Goal: Find specific fact: Find contact information

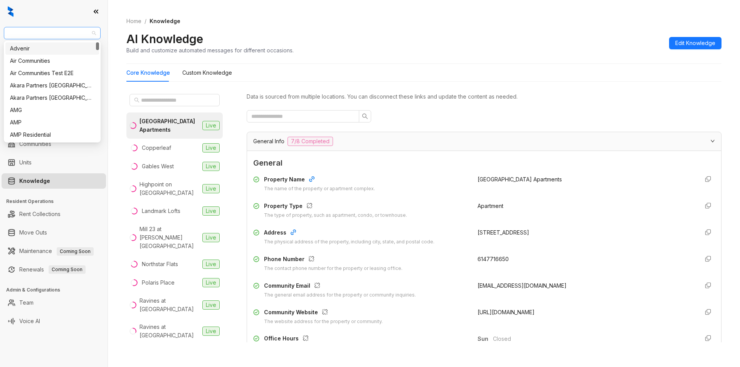
click at [72, 31] on span "Oakwood Management" at bounding box center [52, 33] width 88 height 12
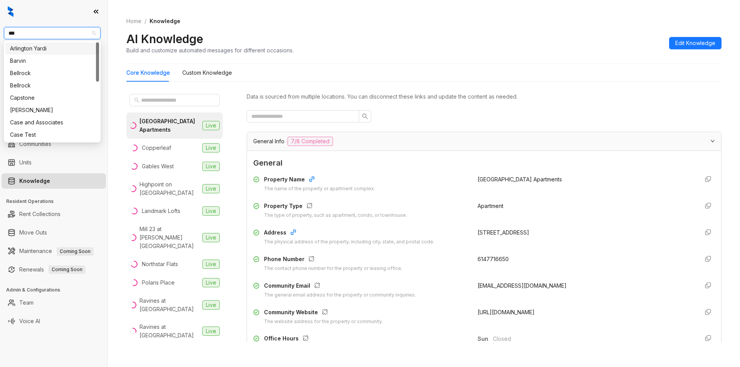
type input "****"
click at [59, 46] on div "Case and Associates" at bounding box center [52, 48] width 94 height 12
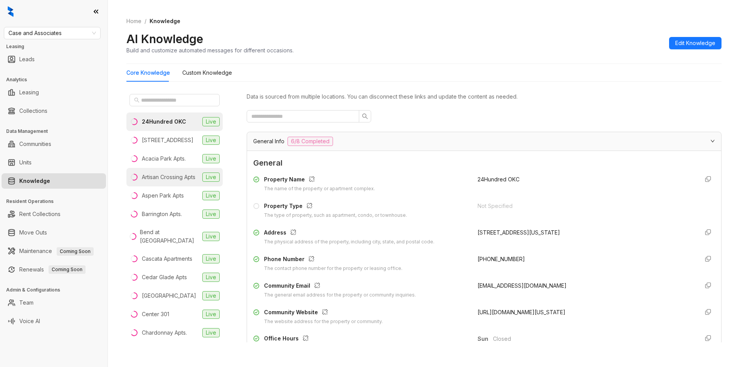
click at [159, 182] on div "Artisan Crossing Apts" at bounding box center [169, 177] width 54 height 8
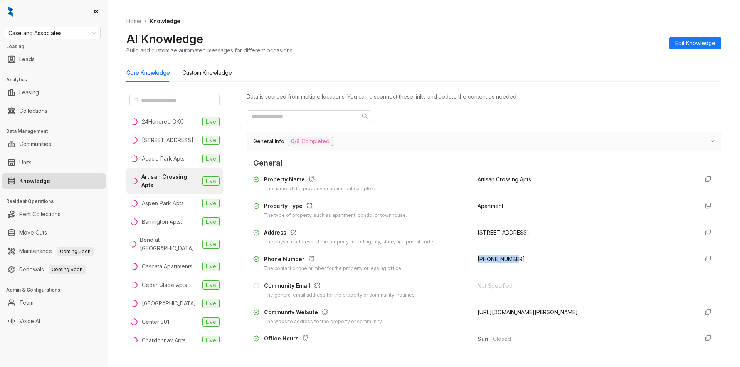
drag, startPoint x: 471, startPoint y: 262, endPoint x: 526, endPoint y: 261, distance: 55.1
click at [526, 261] on div "Phone Number The contact phone number for the property or leasing office. +1405…" at bounding box center [484, 263] width 462 height 17
copy span "+14058578835"
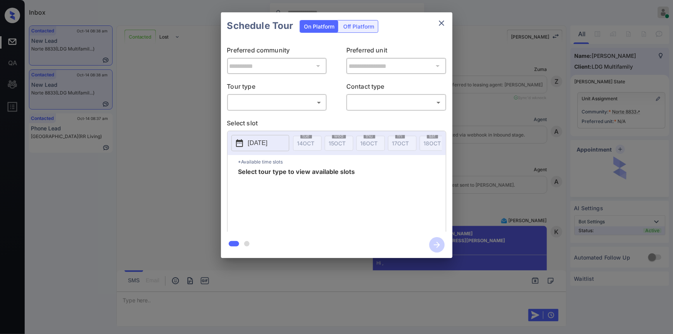
scroll to position [975, 0]
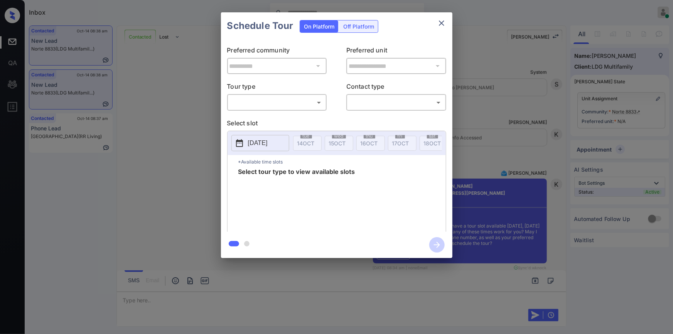
click at [271, 109] on div "​ ​" at bounding box center [277, 102] width 100 height 17
click at [273, 106] on body "Inbox Jiro Alonzo Online Set yourself offline Set yourself on break Profile Swi…" at bounding box center [336, 167] width 673 height 334
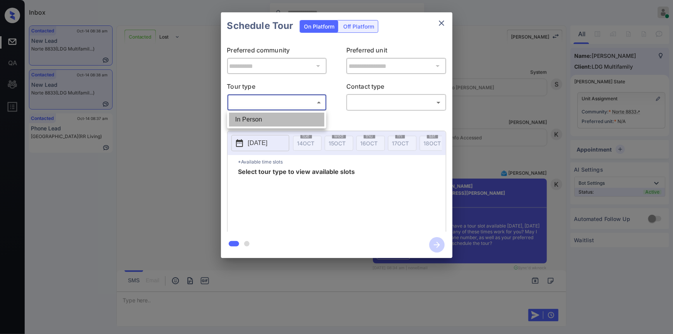
drag, startPoint x: 261, startPoint y: 121, endPoint x: 386, endPoint y: 109, distance: 125.5
click at [261, 121] on li "In Person" at bounding box center [276, 120] width 95 height 14
type input "********"
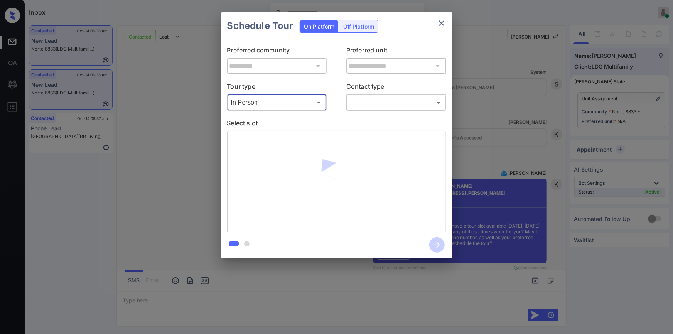
click at [387, 101] on body "Inbox Jiro Alonzo Online Set yourself offline Set yourself on break Profile Swi…" at bounding box center [336, 167] width 673 height 334
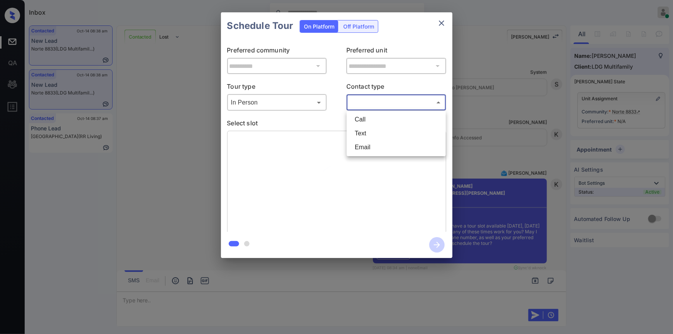
click at [365, 129] on li "Text" at bounding box center [396, 133] width 95 height 14
type input "****"
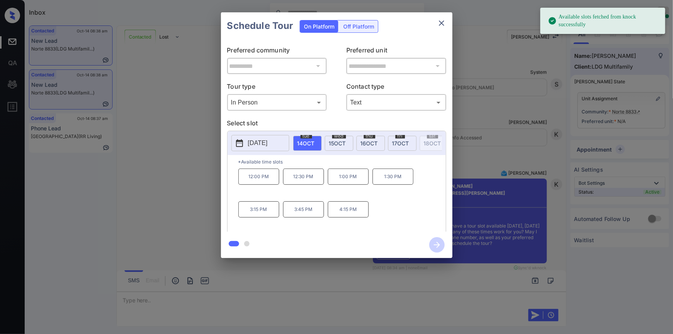
click at [184, 148] on div "**********" at bounding box center [336, 135] width 673 height 270
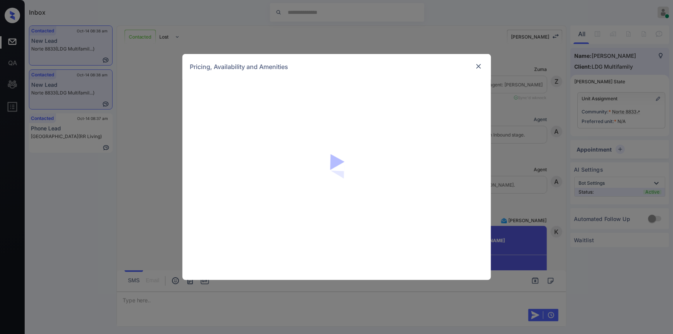
scroll to position [1277, 0]
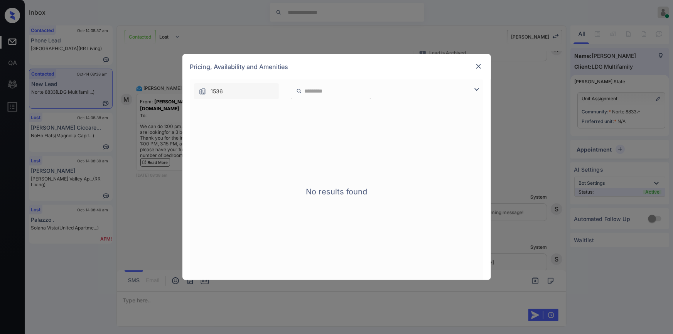
click at [475, 88] on img at bounding box center [476, 89] width 9 height 9
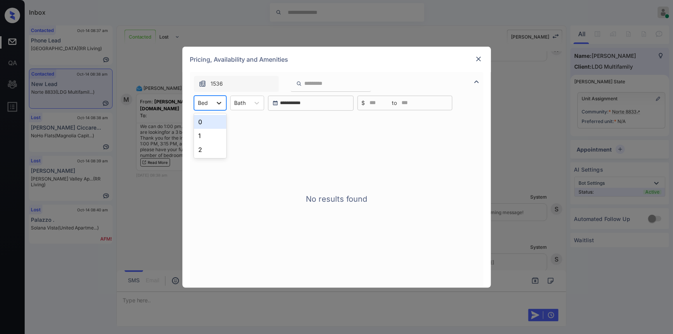
click at [215, 101] on icon at bounding box center [219, 103] width 8 height 8
click at [208, 145] on div "2" at bounding box center [210, 150] width 32 height 14
click at [480, 59] on img at bounding box center [479, 59] width 8 height 8
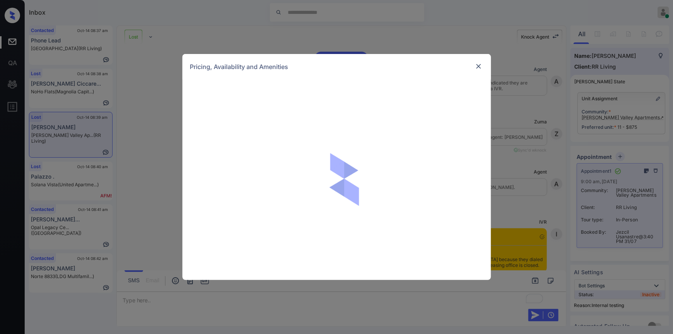
scroll to position [5137, 0]
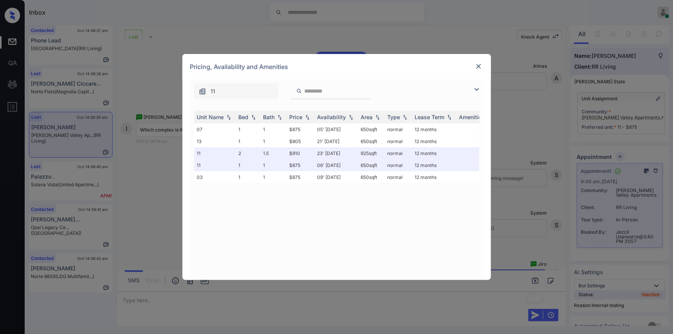
click at [476, 67] on img at bounding box center [479, 66] width 8 height 8
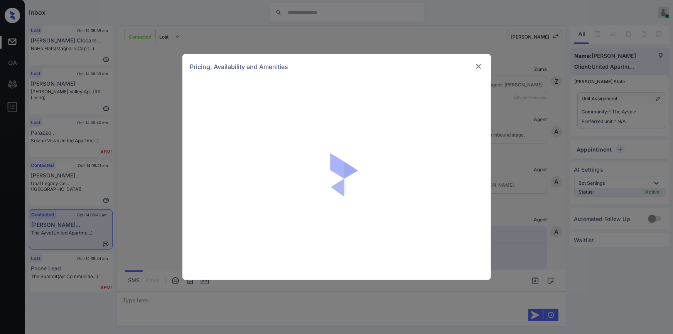
scroll to position [401, 0]
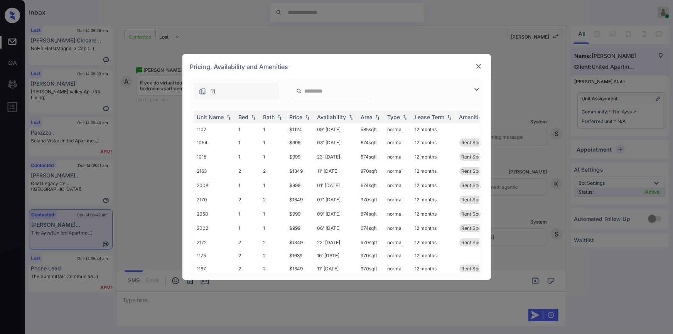
drag, startPoint x: 477, startPoint y: 89, endPoint x: 320, endPoint y: 96, distance: 157.1
click at [476, 88] on img at bounding box center [476, 89] width 9 height 9
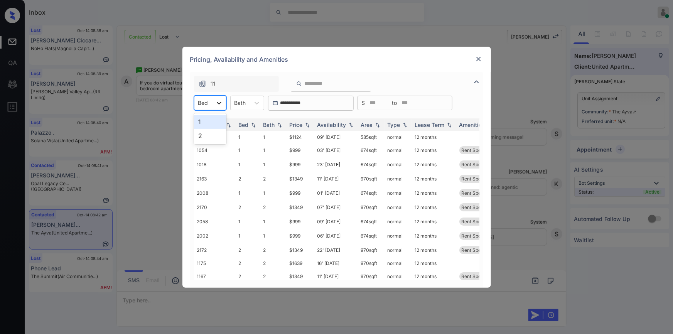
click at [219, 104] on icon at bounding box center [219, 103] width 8 height 8
click at [204, 121] on div "1" at bounding box center [210, 122] width 32 height 14
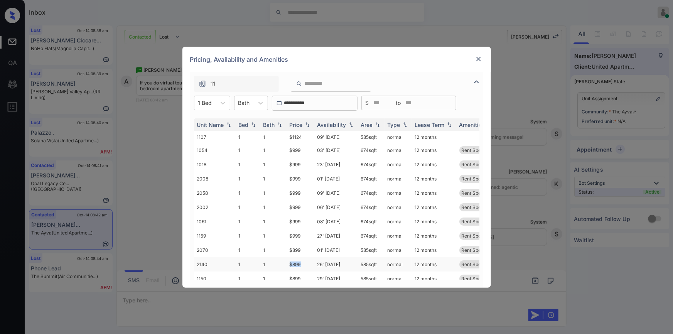
drag, startPoint x: 289, startPoint y: 262, endPoint x: 303, endPoint y: 262, distance: 14.7
click at [303, 262] on td "$899" at bounding box center [300, 264] width 28 height 14
copy td "$899"
click at [298, 181] on td "$899" at bounding box center [300, 179] width 28 height 14
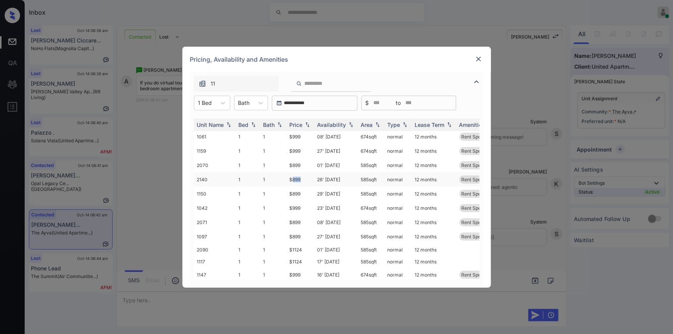
click at [298, 181] on td "$899" at bounding box center [300, 179] width 28 height 14
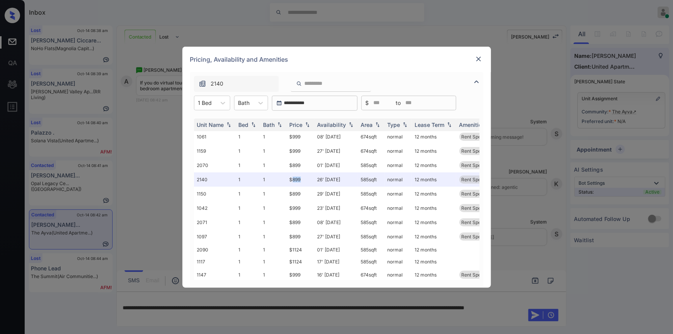
click at [475, 57] on img at bounding box center [479, 59] width 8 height 8
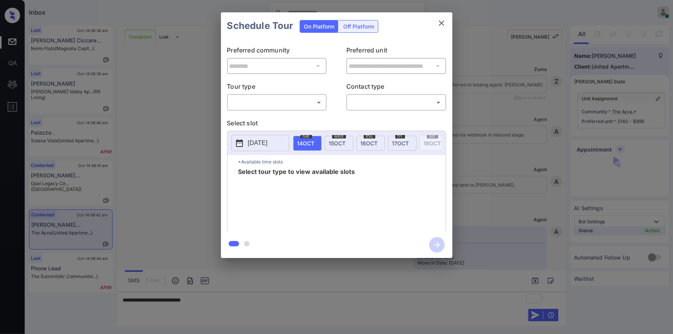
scroll to position [451, 0]
click at [243, 108] on body "Inbox [PERSON_NAME] Online Set yourself offline Set yourself on break Profile S…" at bounding box center [336, 167] width 673 height 334
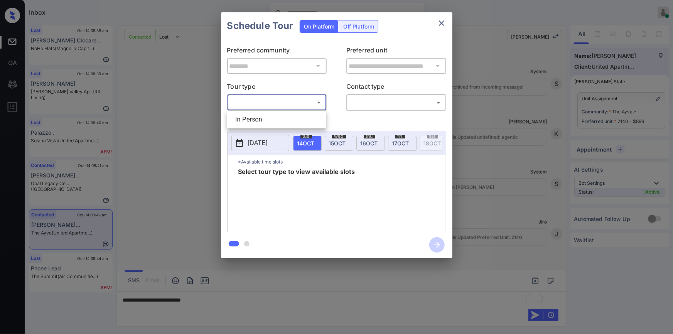
click at [445, 23] on div at bounding box center [336, 167] width 673 height 334
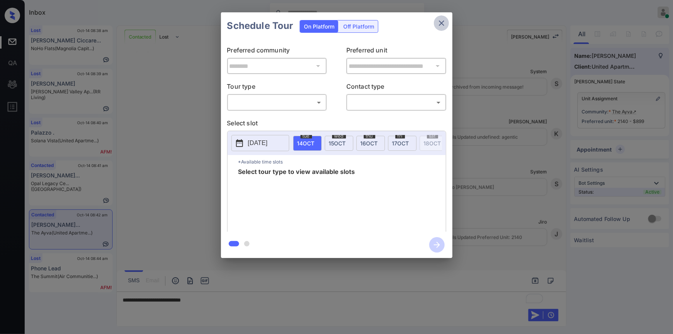
click at [436, 22] on button "close" at bounding box center [441, 22] width 15 height 15
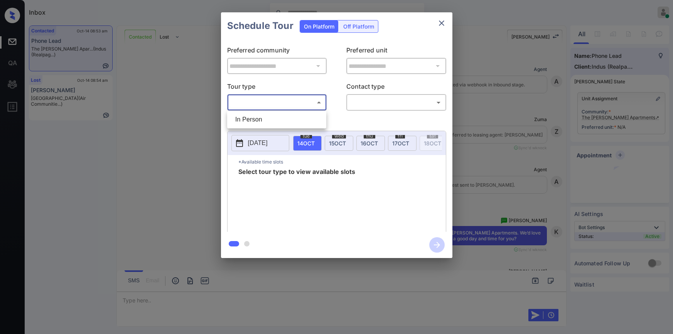
click at [247, 98] on body "Inbox Jiro Alonzo Online Set yourself offline Set yourself on break Profile Swi…" at bounding box center [336, 167] width 673 height 334
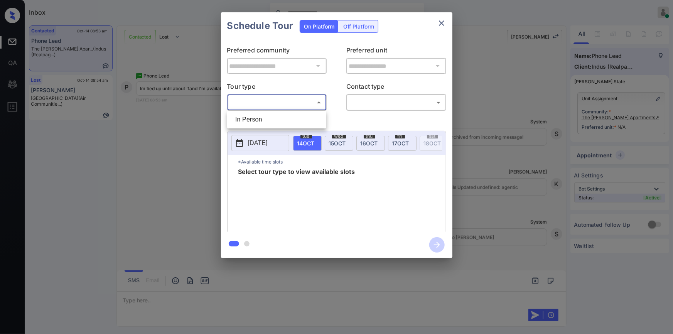
click at [262, 115] on li "In Person" at bounding box center [276, 120] width 95 height 14
type input "********"
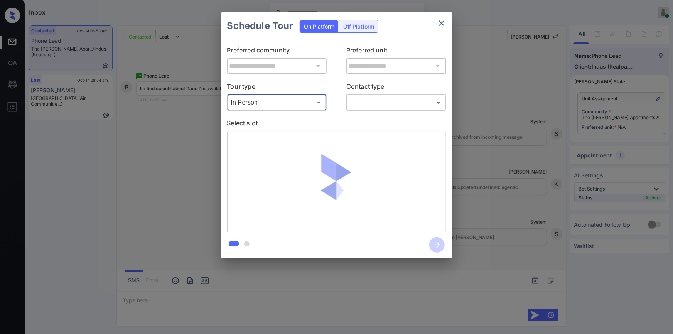
click at [380, 100] on body "Inbox Jiro Alonzo Online Set yourself offline Set yourself on break Profile Swi…" at bounding box center [336, 167] width 673 height 334
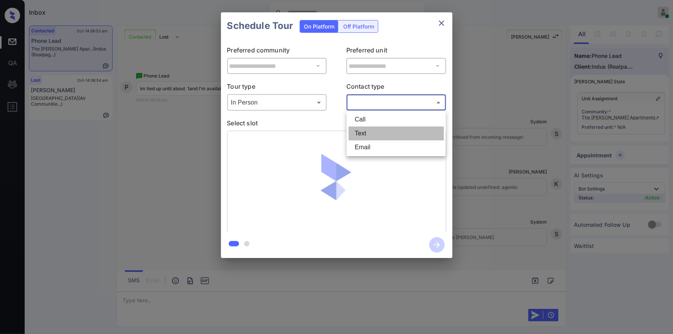
click at [371, 129] on li "Text" at bounding box center [396, 133] width 95 height 14
type input "****"
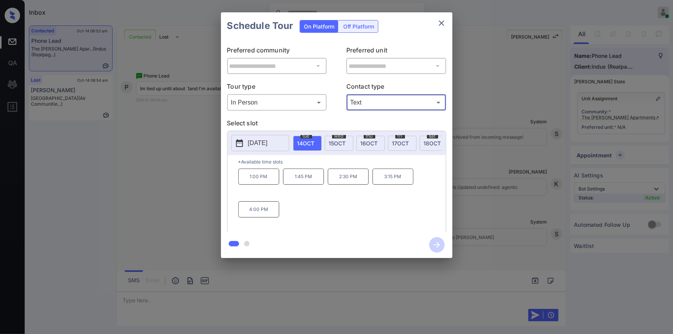
click at [137, 189] on div "**********" at bounding box center [336, 135] width 673 height 270
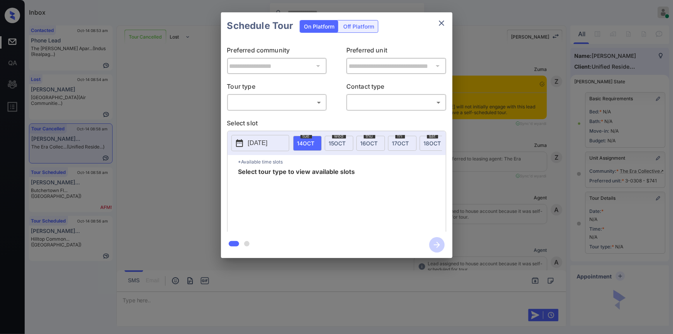
scroll to position [4451, 0]
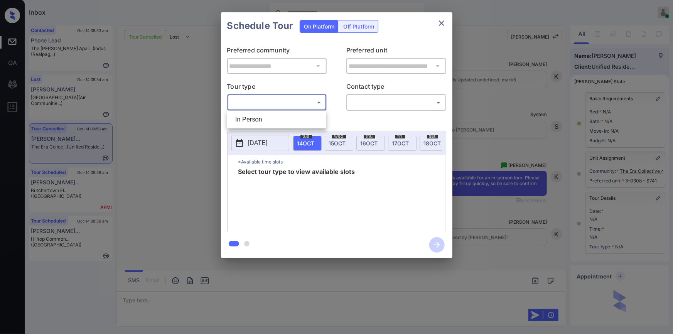
click at [254, 99] on body "Inbox Jiro Alonzo Online Set yourself offline Set yourself on break Profile Swi…" at bounding box center [336, 167] width 673 height 334
drag, startPoint x: 249, startPoint y: 117, endPoint x: 381, endPoint y: 107, distance: 132.2
click at [249, 117] on li "In Person" at bounding box center [276, 120] width 95 height 14
type input "********"
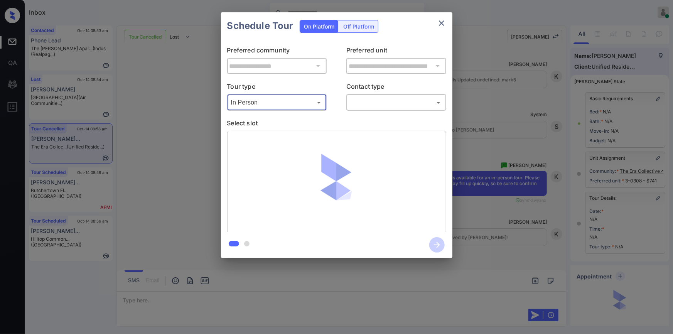
click at [381, 97] on body "Inbox Jiro Alonzo Online Set yourself offline Set yourself on break Profile Swi…" at bounding box center [336, 167] width 673 height 334
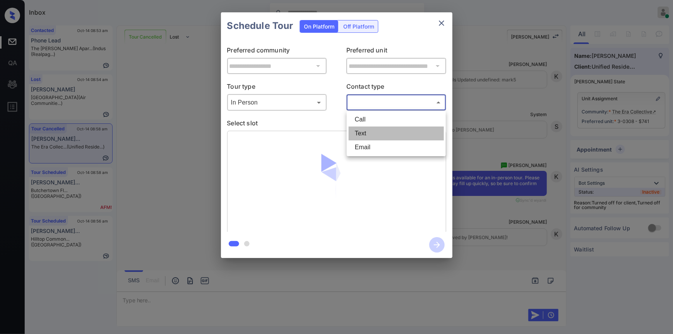
click at [374, 132] on li "Text" at bounding box center [396, 133] width 95 height 14
type input "****"
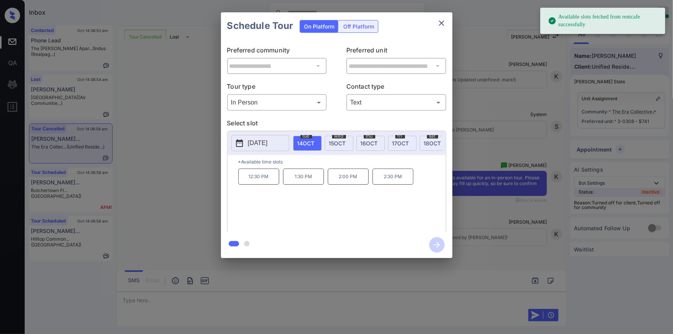
click at [165, 143] on div "**********" at bounding box center [336, 135] width 673 height 270
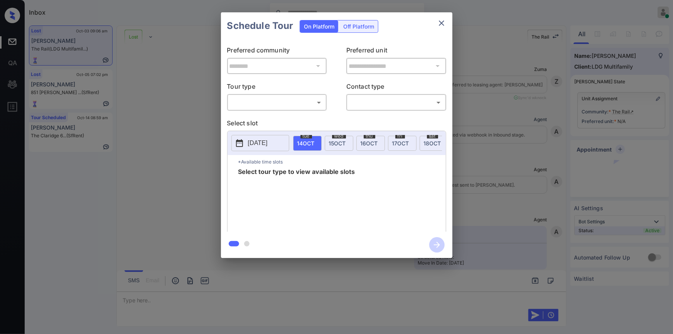
click at [240, 100] on body "Inbox [PERSON_NAME] Online Set yourself offline Set yourself on break Profile S…" at bounding box center [336, 167] width 673 height 334
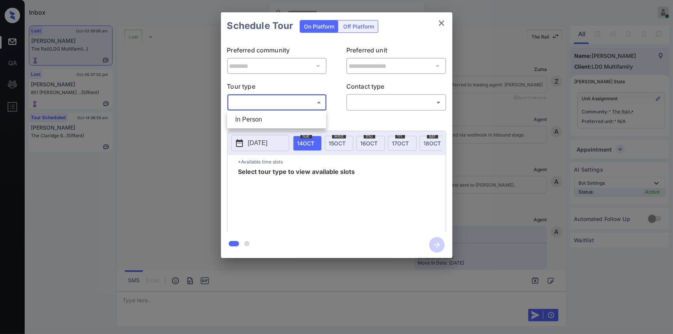
scroll to position [1988, 0]
click at [242, 113] on li "In Person" at bounding box center [276, 120] width 95 height 14
type input "********"
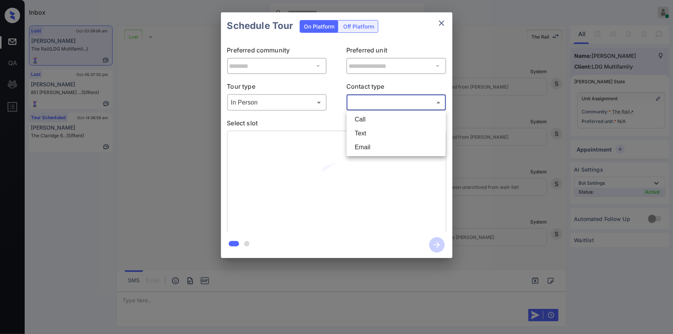
click at [374, 102] on body "Inbox Jiro Alonzo Online Set yourself offline Set yourself on break Profile Swi…" at bounding box center [336, 167] width 673 height 334
click at [366, 135] on li "Text" at bounding box center [396, 133] width 95 height 14
type input "****"
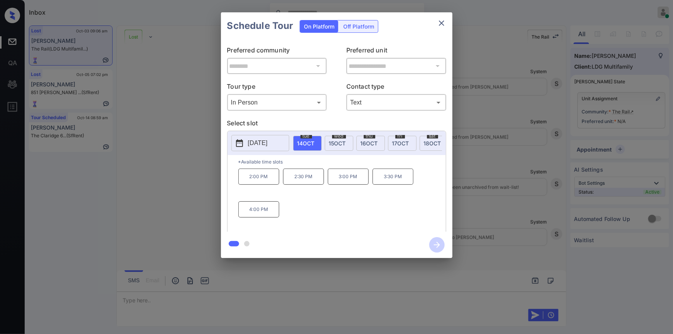
click at [188, 187] on div "**********" at bounding box center [336, 135] width 673 height 270
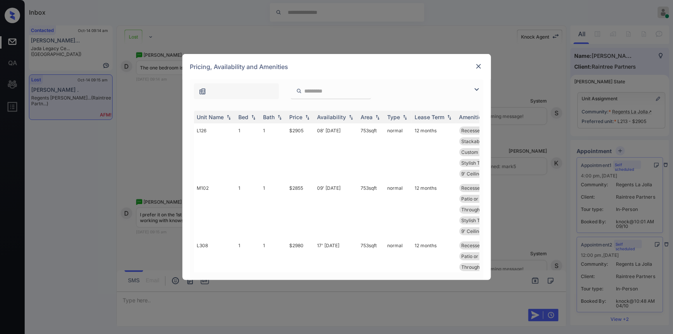
click at [479, 67] on img at bounding box center [479, 66] width 8 height 8
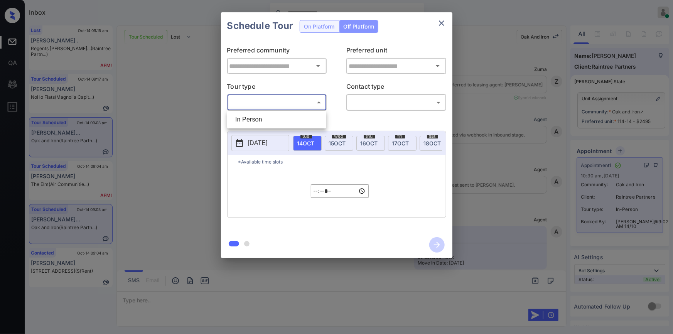
scroll to position [2890, 0]
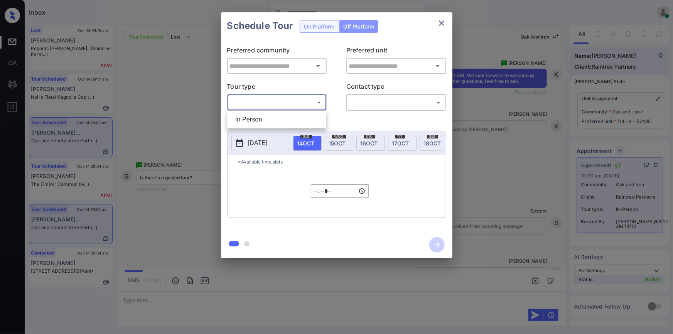
click at [440, 20] on div at bounding box center [336, 167] width 673 height 334
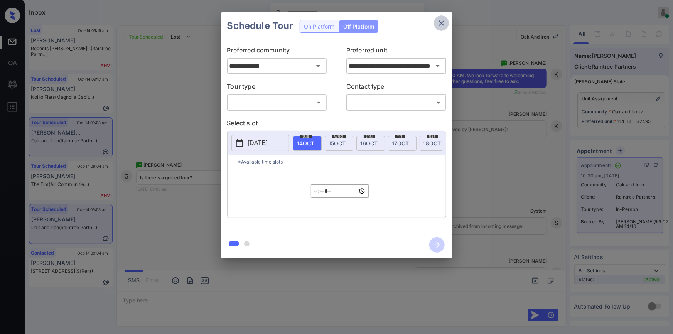
click at [440, 20] on icon "close" at bounding box center [441, 23] width 9 height 9
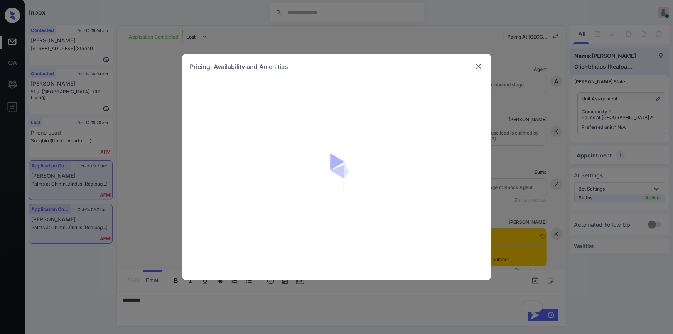
scroll to position [762, 0]
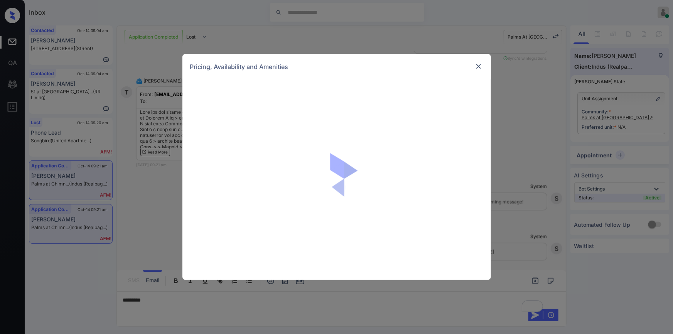
click at [476, 66] on img at bounding box center [479, 66] width 8 height 8
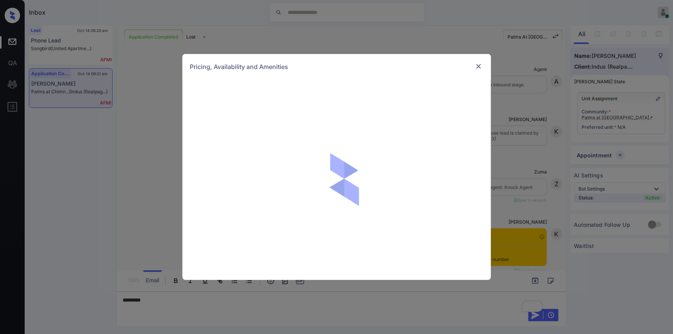
scroll to position [834, 0]
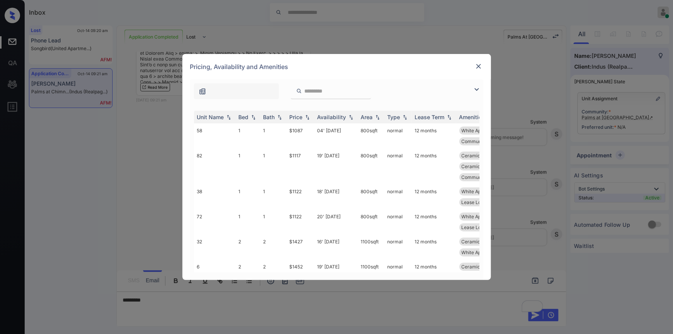
click at [473, 88] on img at bounding box center [476, 89] width 9 height 9
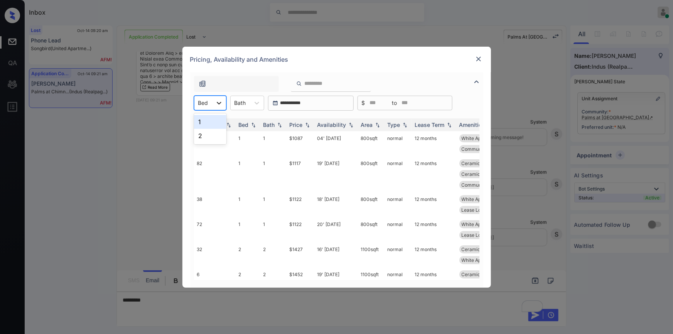
click at [217, 106] on icon at bounding box center [219, 103] width 8 height 8
click at [202, 138] on div "2" at bounding box center [210, 136] width 32 height 14
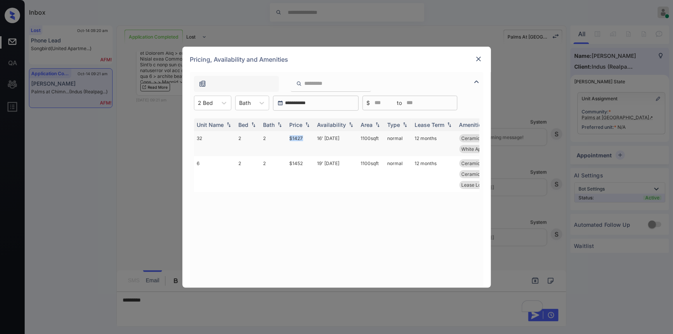
drag, startPoint x: 289, startPoint y: 135, endPoint x: 307, endPoint y: 138, distance: 17.6
click at [307, 138] on td "$1427" at bounding box center [300, 143] width 28 height 25
copy td "$1427"
click at [296, 140] on td "$1427" at bounding box center [300, 143] width 28 height 25
click at [296, 138] on td "$1427" at bounding box center [300, 143] width 28 height 25
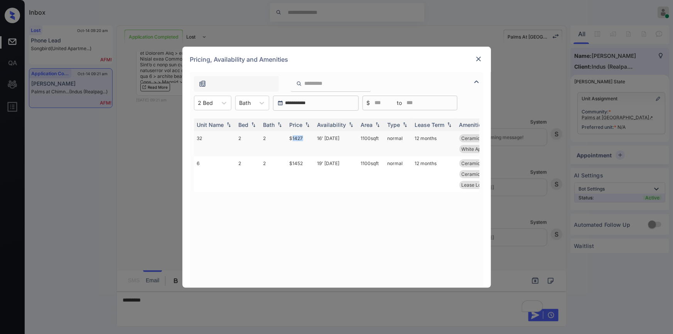
click at [296, 138] on td "$1427" at bounding box center [300, 143] width 28 height 25
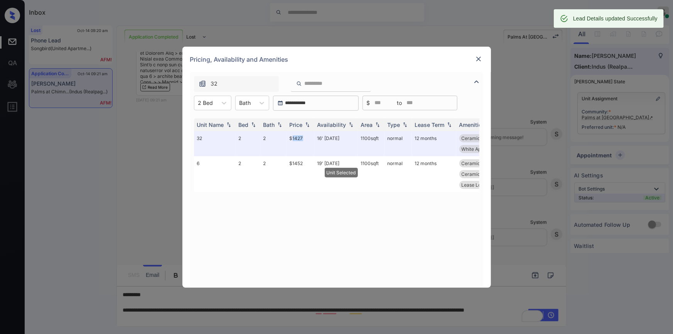
click at [476, 55] on img at bounding box center [479, 59] width 8 height 8
